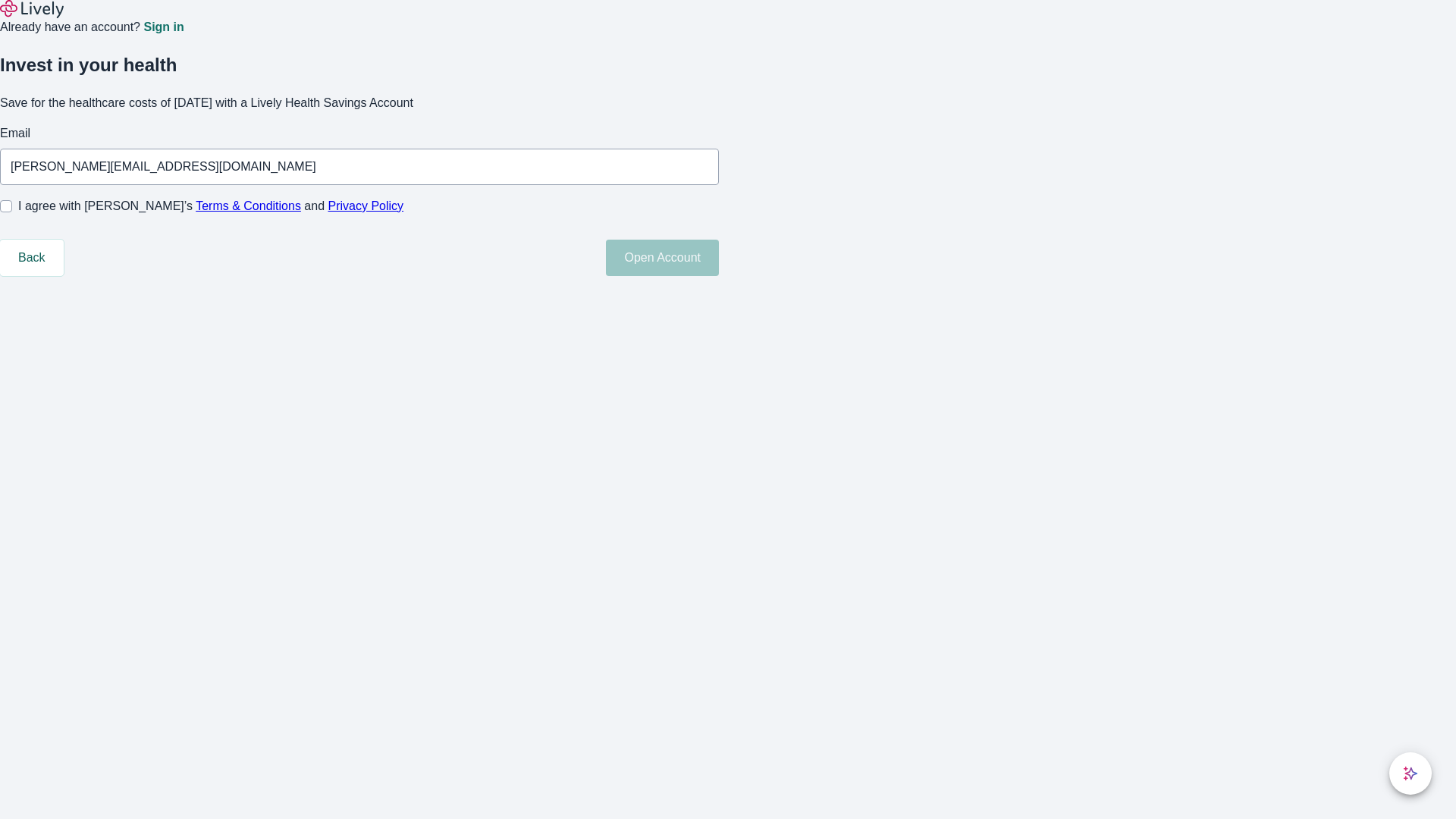
click at [12, 212] on input "I agree with Lively’s Terms & Conditions and Privacy Policy" at bounding box center [6, 207] width 12 height 12
checkbox input "true"
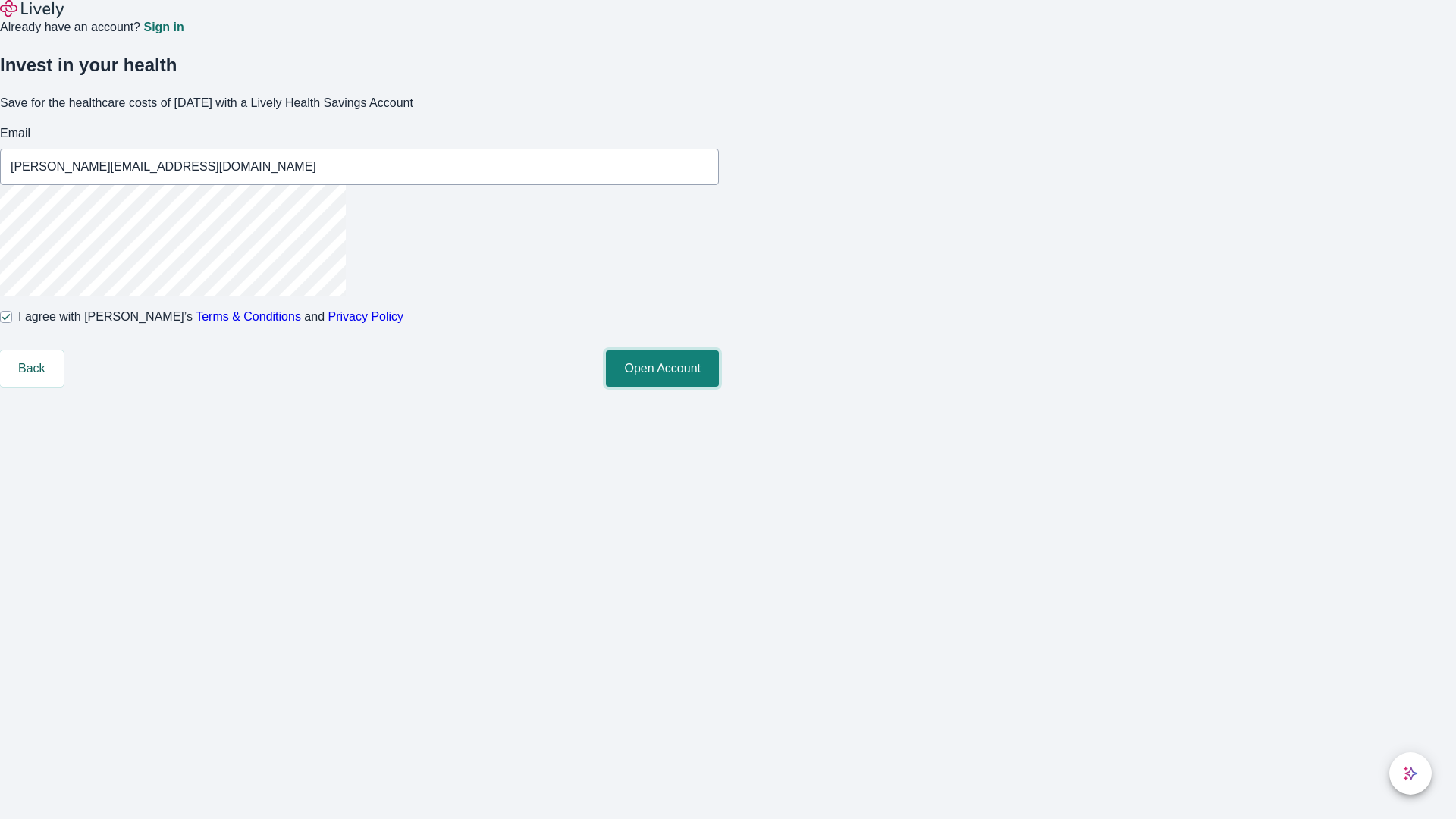
click at [719, 387] on button "Open Account" at bounding box center [662, 368] width 113 height 37
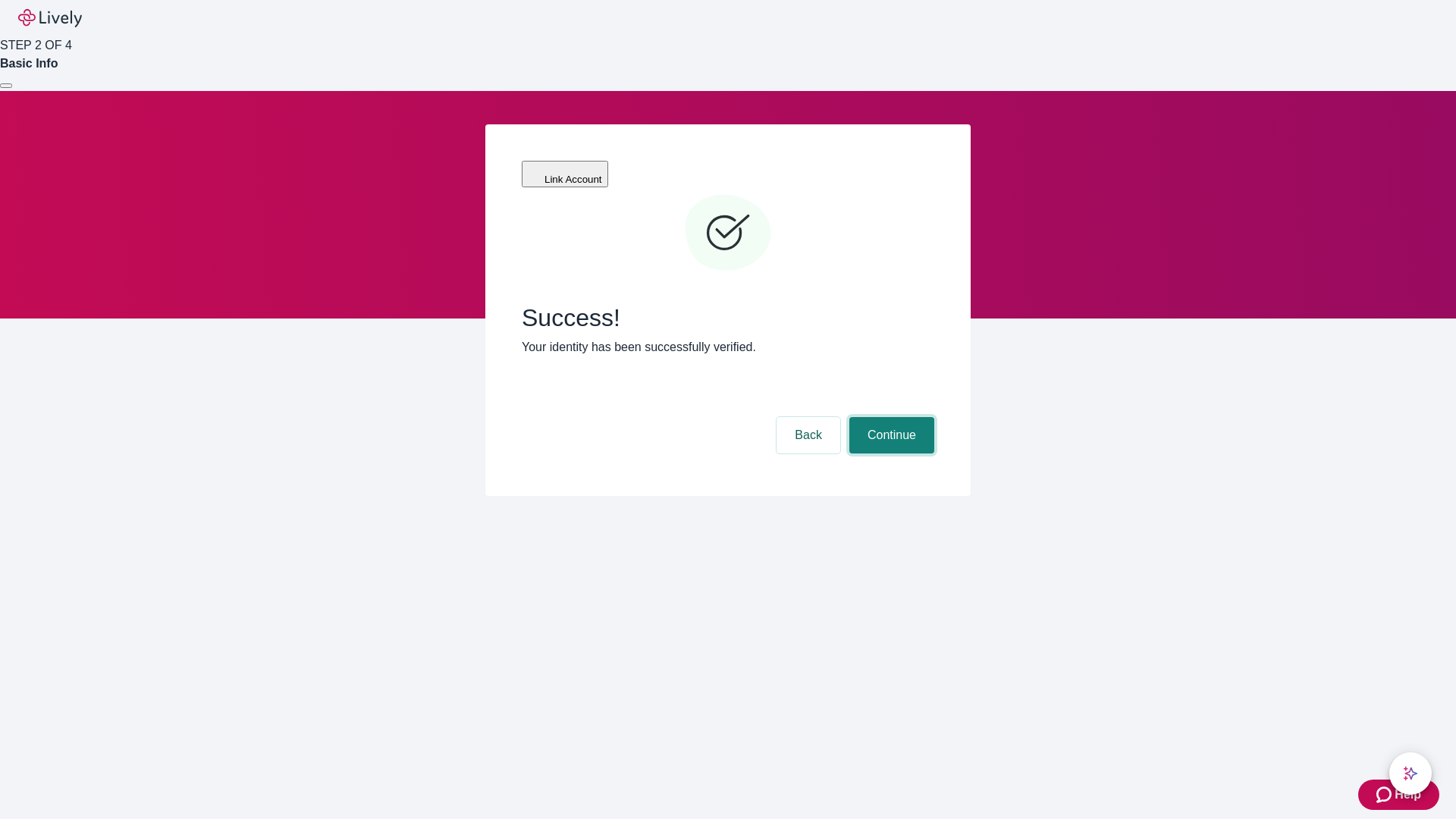
click at [890, 417] on button "Continue" at bounding box center [891, 435] width 85 height 37
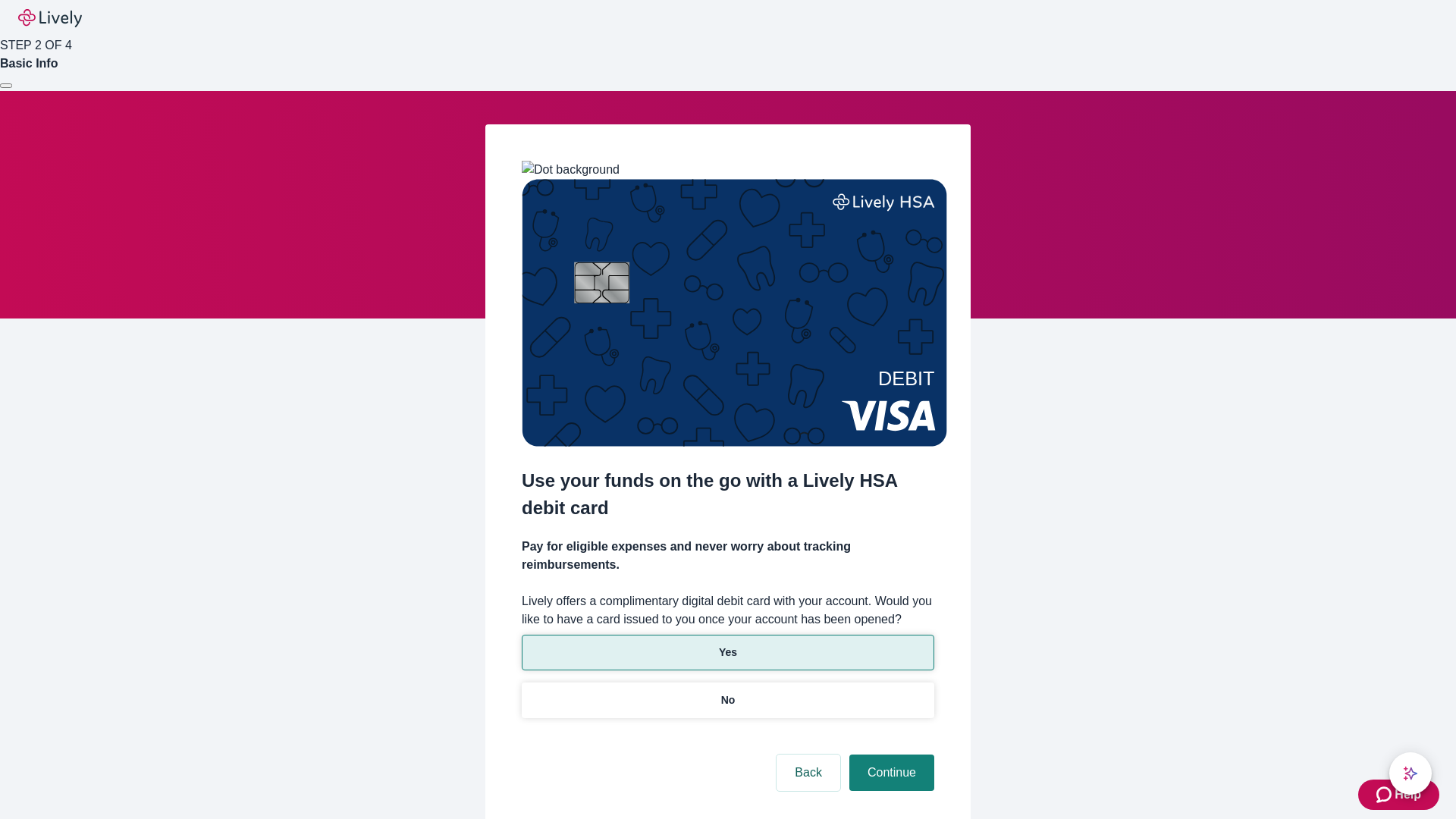
click at [727, 645] on p "Yes" at bounding box center [727, 653] width 18 height 16
click at [890, 755] on button "Continue" at bounding box center [891, 772] width 85 height 37
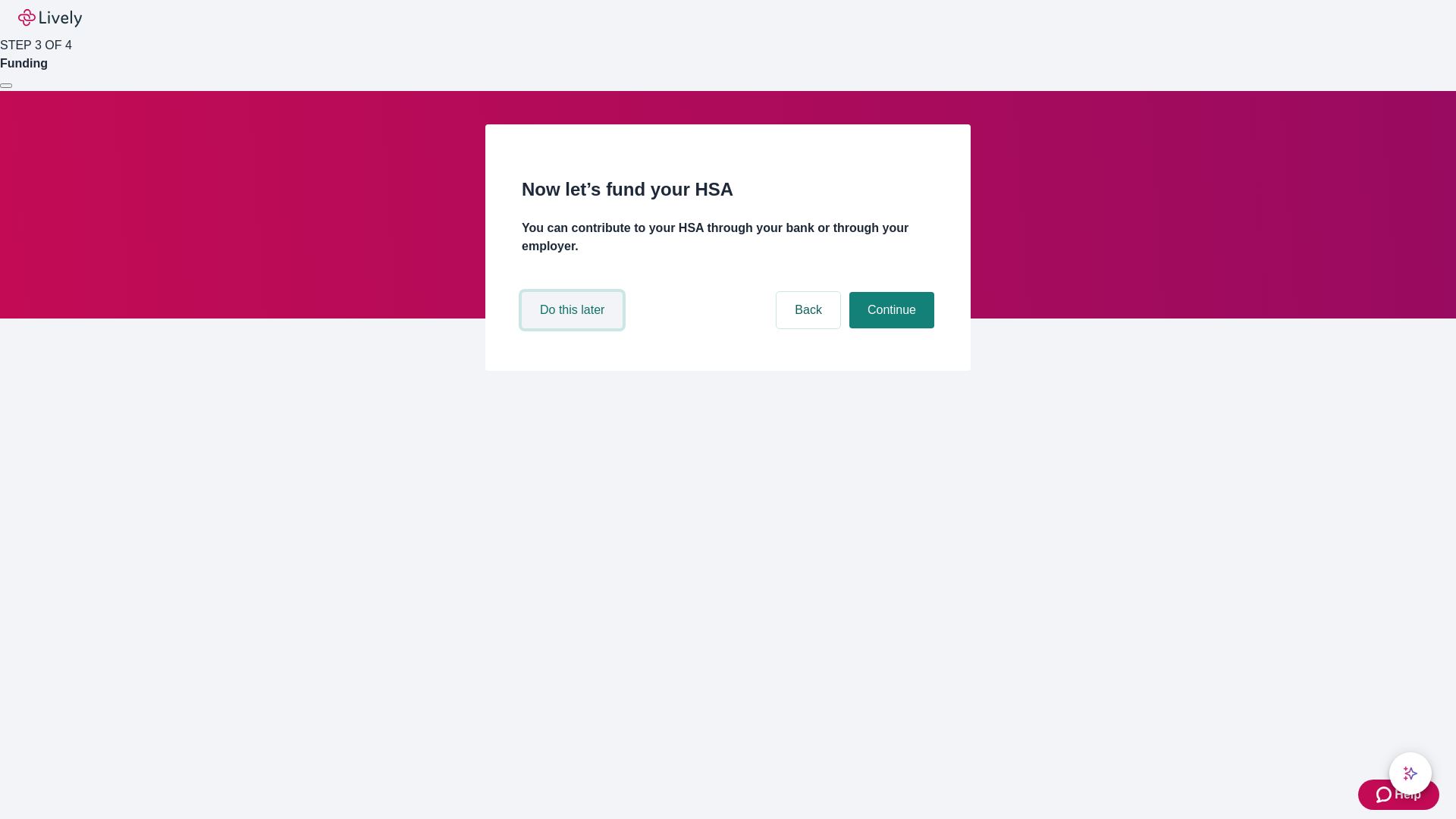
click at [574, 329] on button "Do this later" at bounding box center [573, 310] width 101 height 37
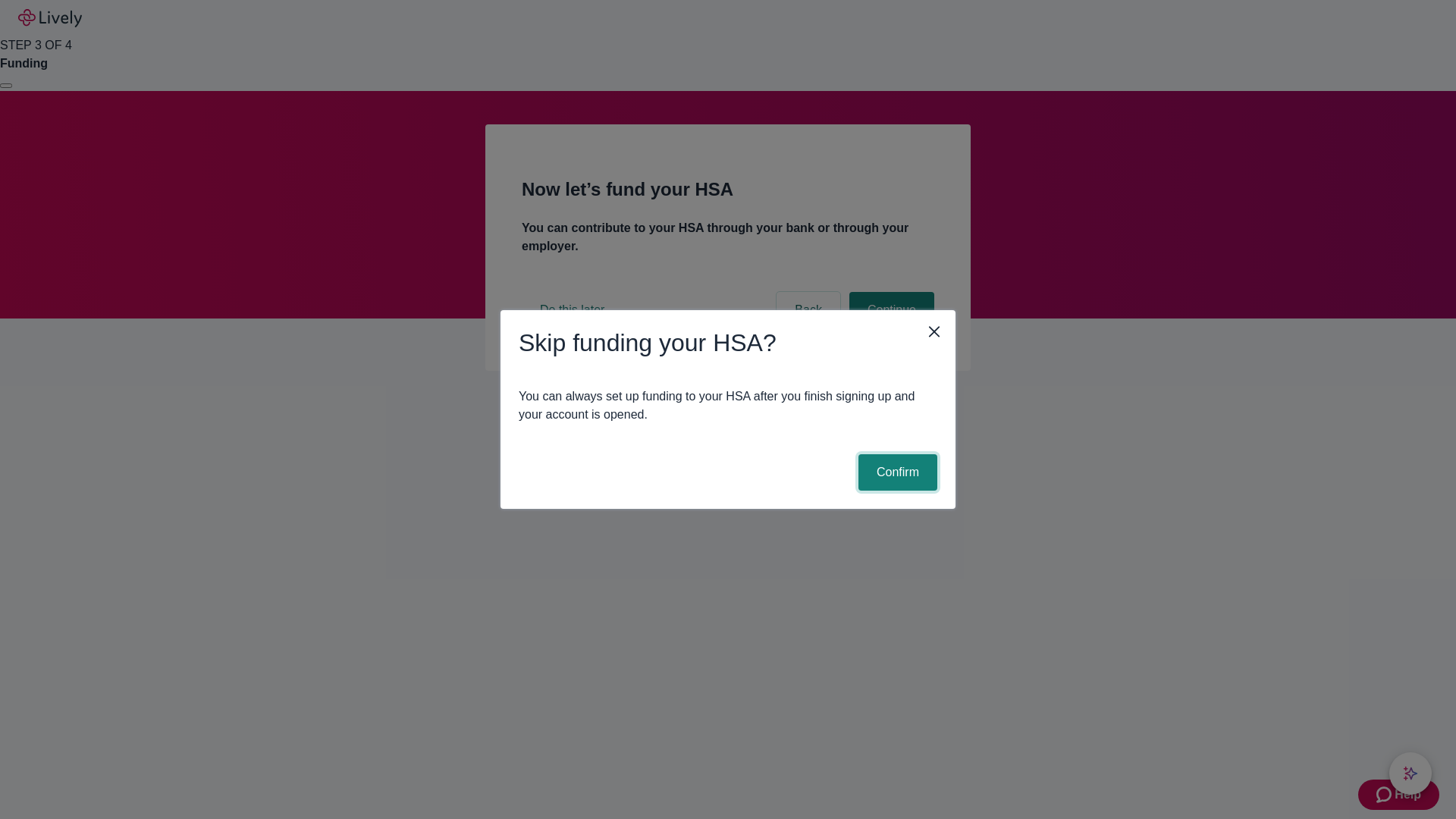
click at [896, 472] on button "Confirm" at bounding box center [898, 472] width 79 height 37
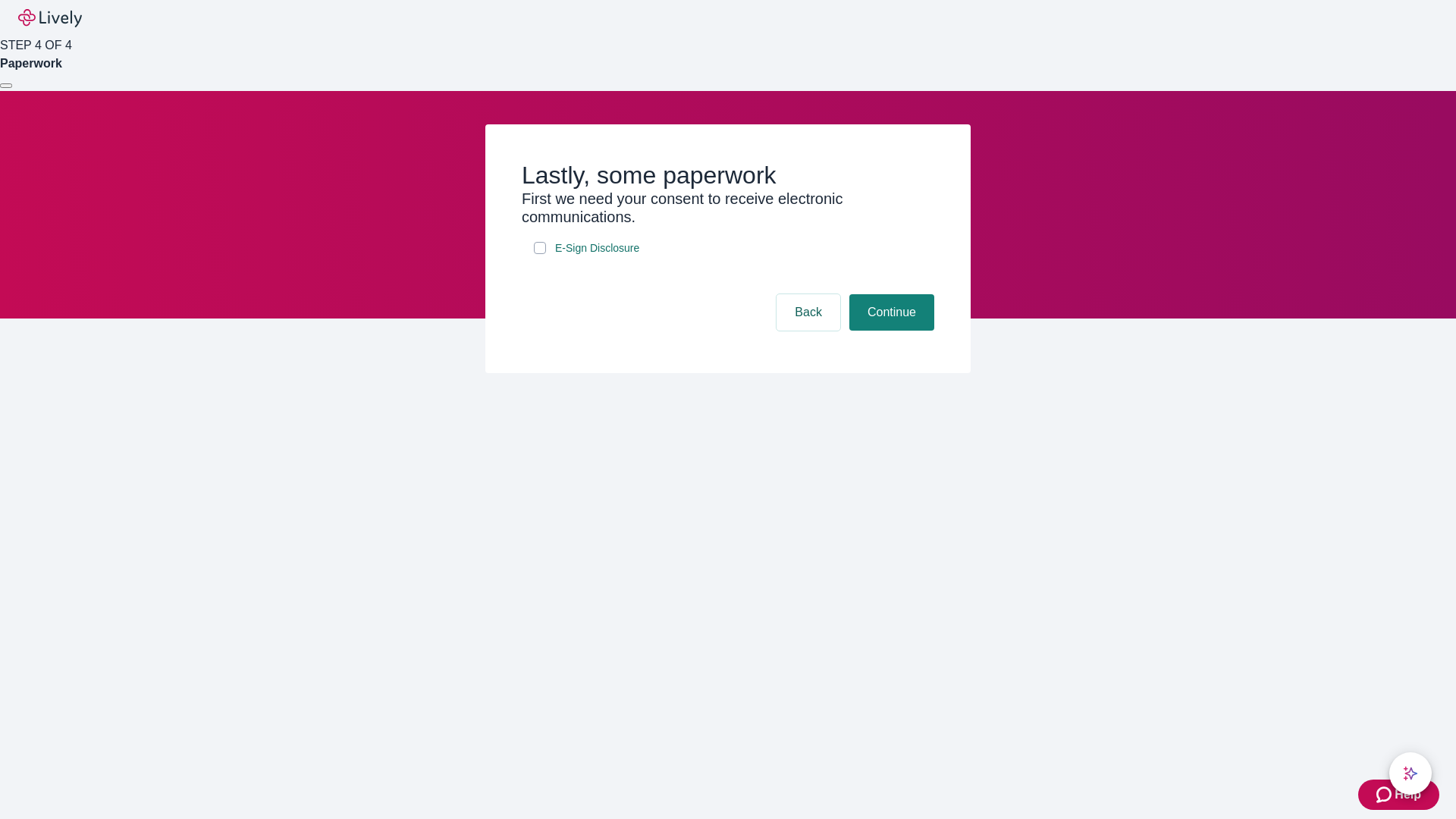
click at [540, 254] on input "E-Sign Disclosure" at bounding box center [540, 248] width 12 height 12
checkbox input "true"
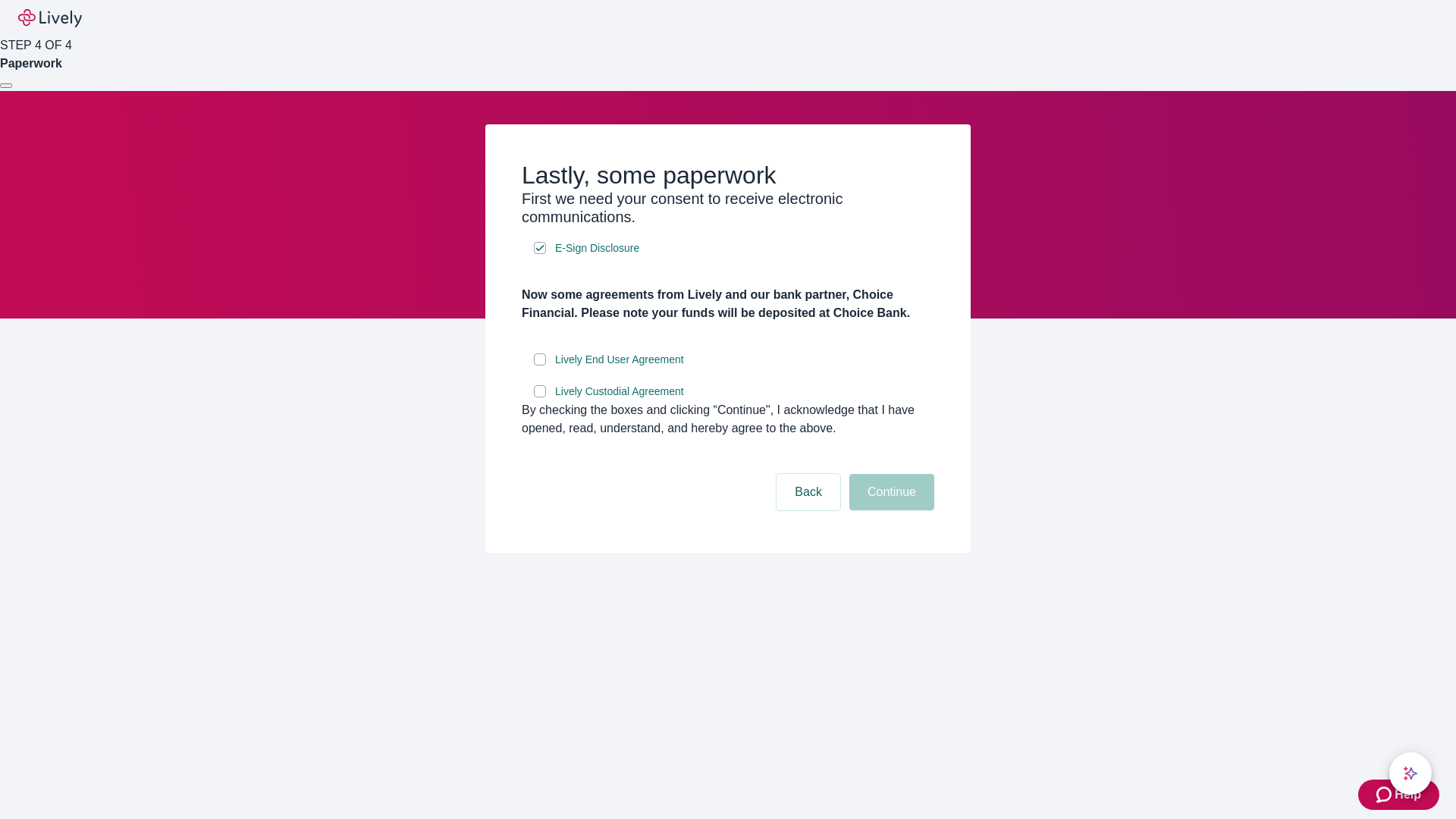
click at [540, 366] on input "Lively End User Agreement" at bounding box center [540, 360] width 12 height 12
checkbox input "true"
click at [540, 398] on input "Lively Custodial Agreement" at bounding box center [540, 392] width 12 height 12
checkbox input "true"
click at [890, 511] on button "Continue" at bounding box center [891, 492] width 85 height 37
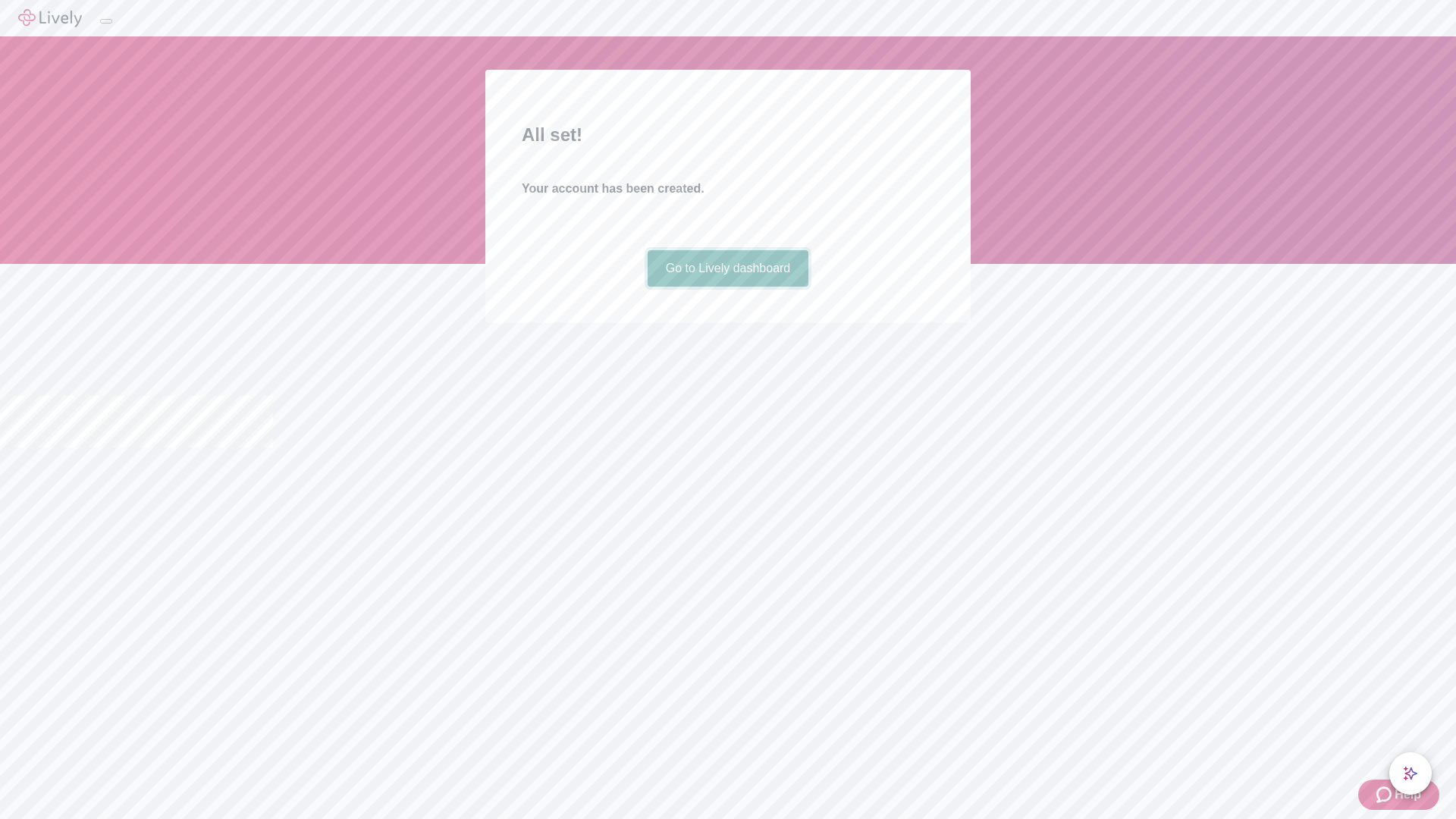
click at [727, 287] on link "Go to Lively dashboard" at bounding box center [729, 268] width 162 height 37
